Goal: Complete application form

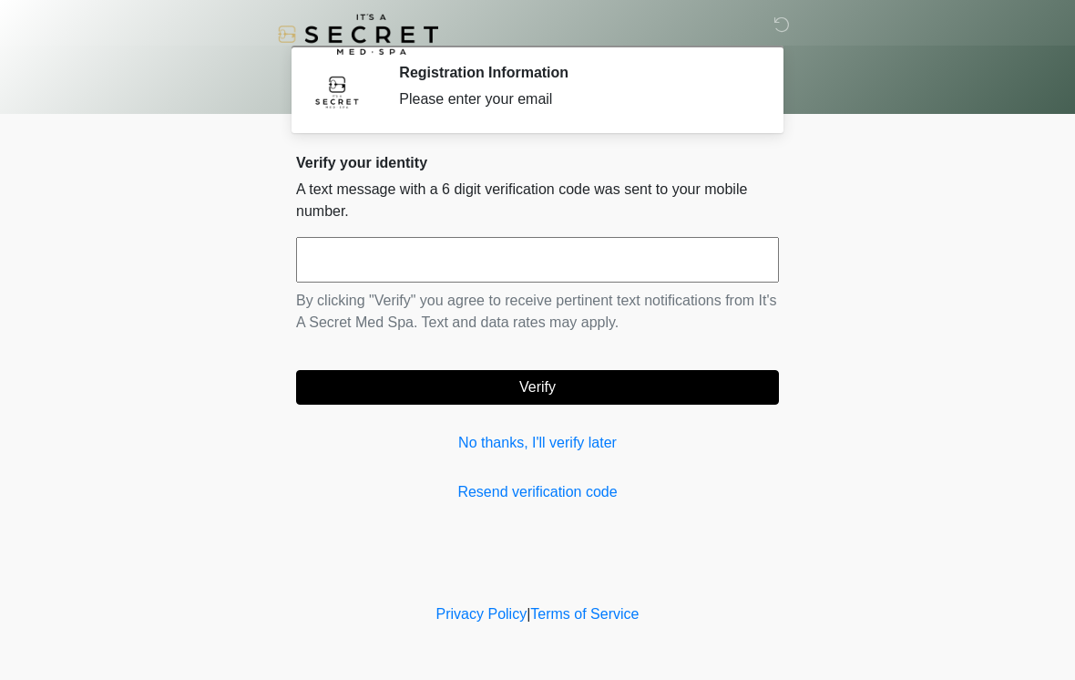
click at [572, 254] on input "text" at bounding box center [537, 260] width 483 height 46
type input "******"
click at [548, 388] on button "Verify" at bounding box center [537, 387] width 483 height 35
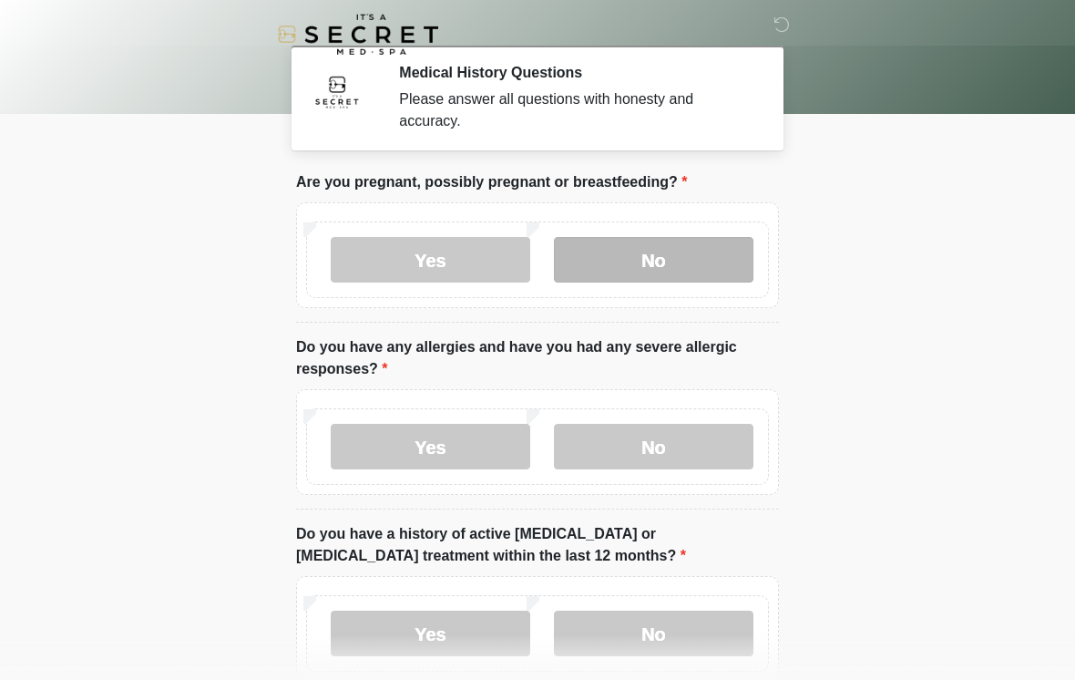
click at [676, 272] on label "No" at bounding box center [653, 260] width 199 height 46
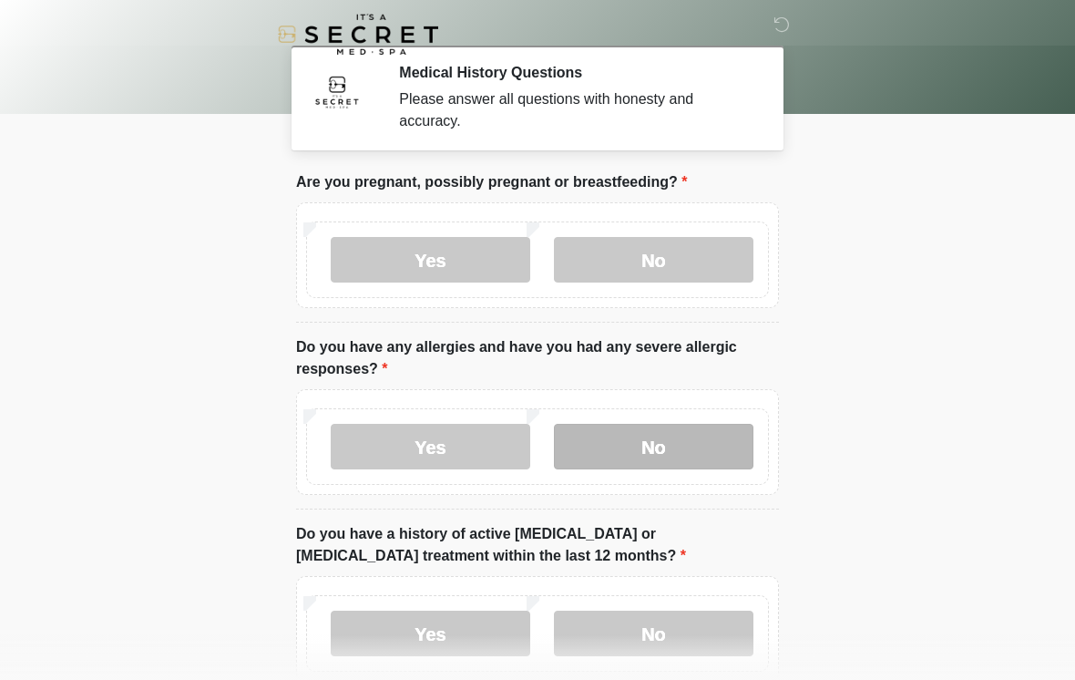
click at [654, 450] on label "No" at bounding box center [653, 447] width 199 height 46
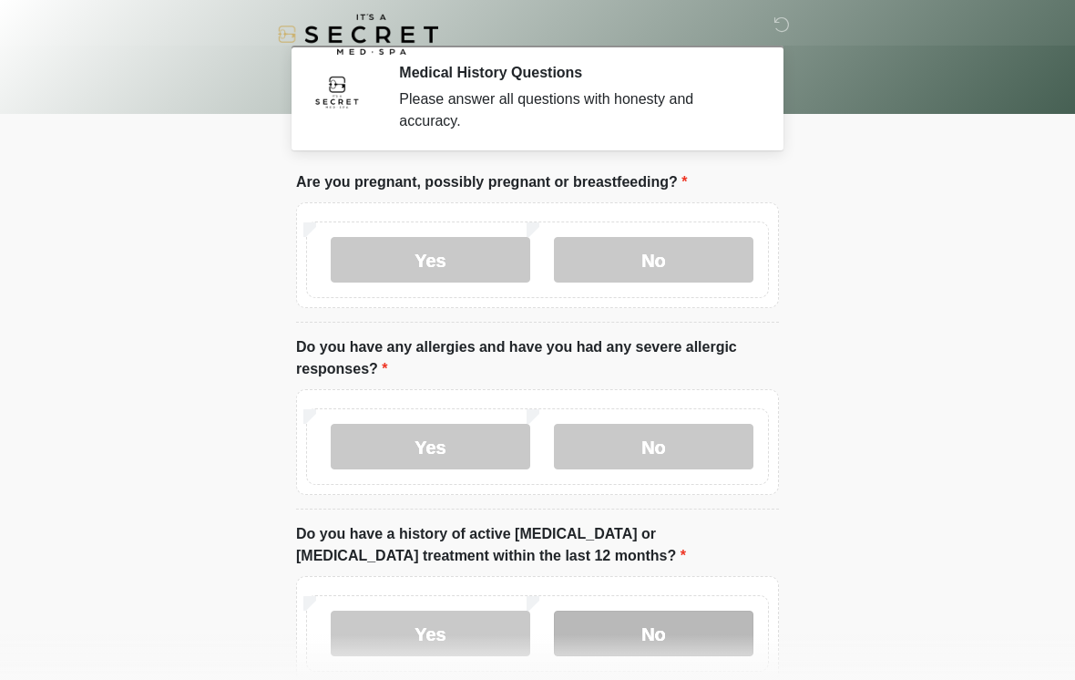
click at [661, 635] on label "No" at bounding box center [653, 633] width 199 height 46
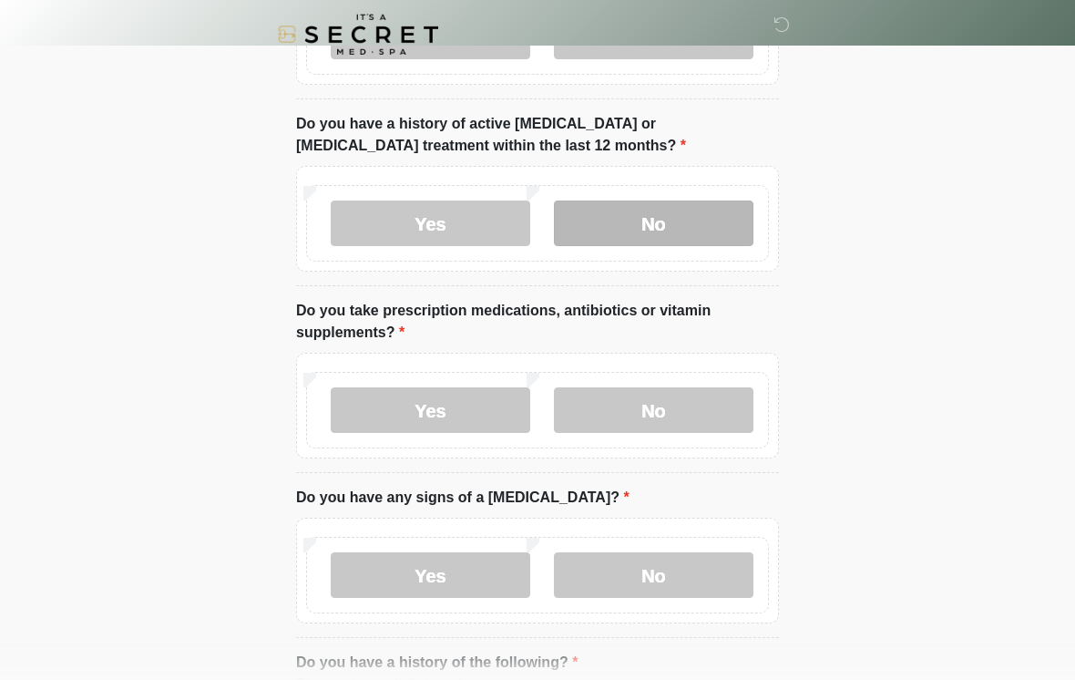
scroll to position [409, 0]
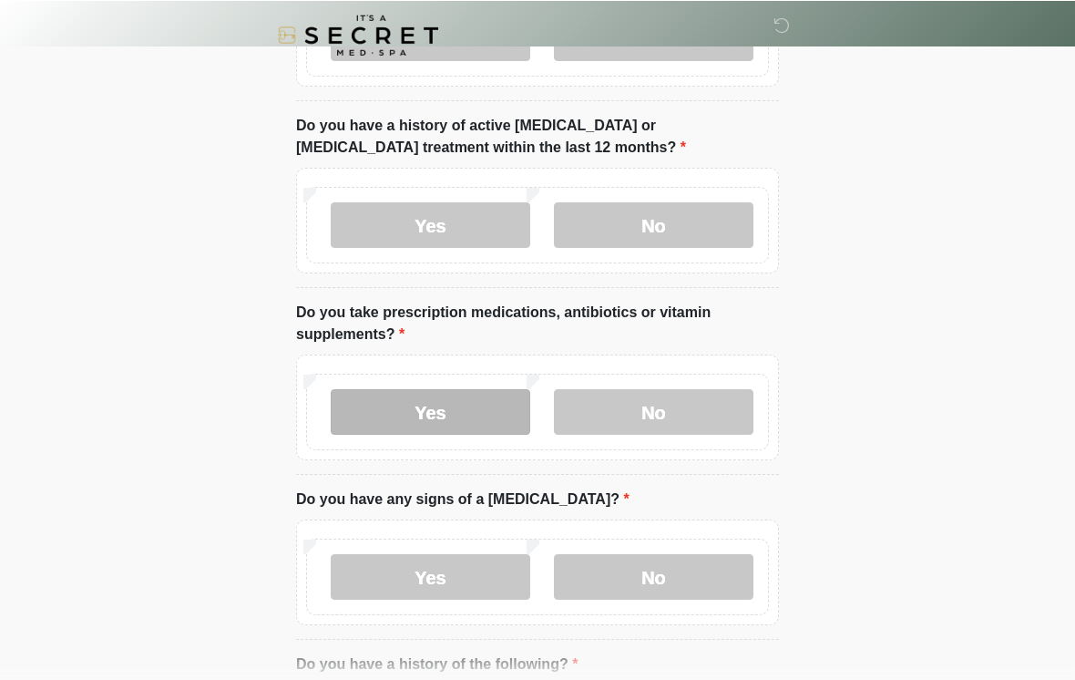
click at [402, 409] on label "Yes" at bounding box center [430, 411] width 199 height 46
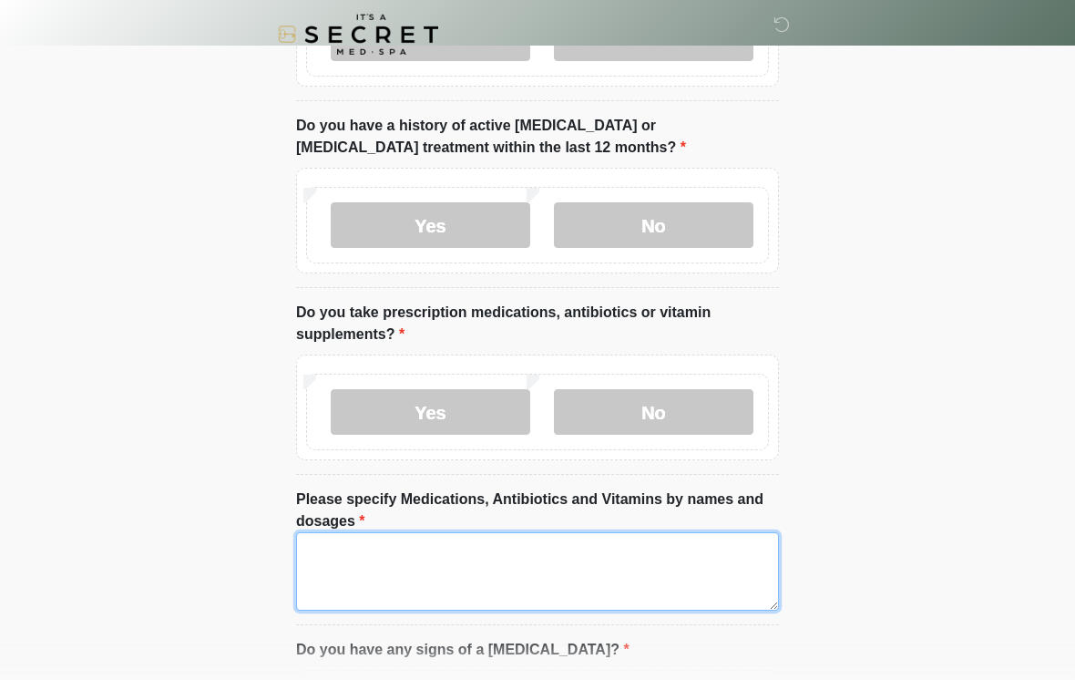
click at [679, 578] on textarea "Please specify Medications, Antibiotics and Vitamins by names and dosages" at bounding box center [537, 571] width 483 height 78
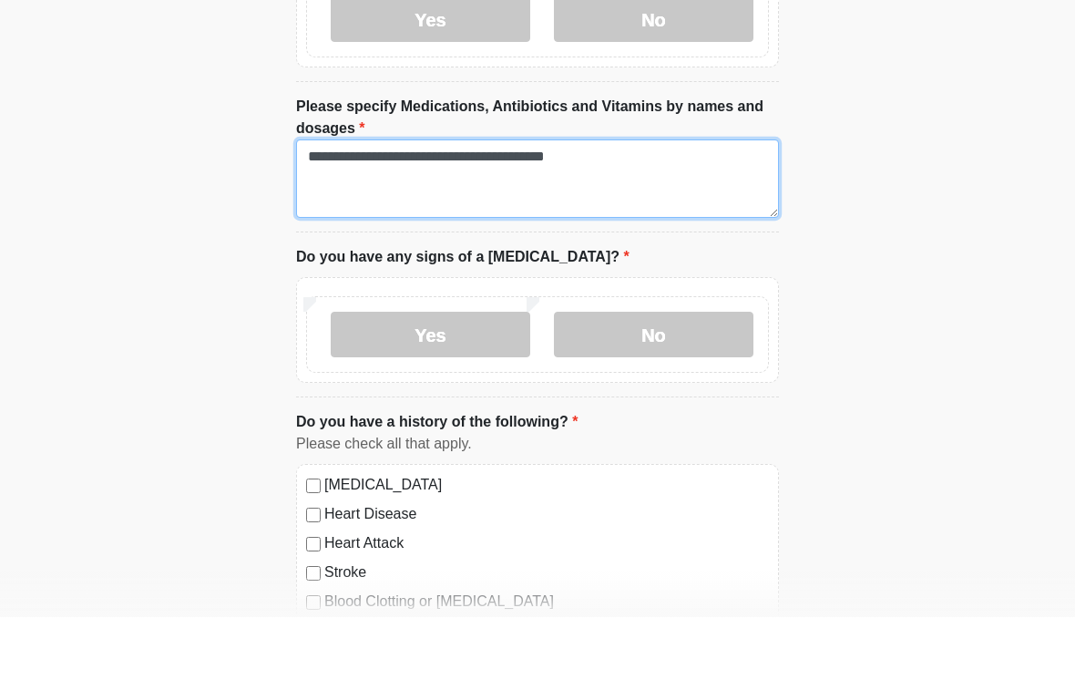
scroll to position [740, 0]
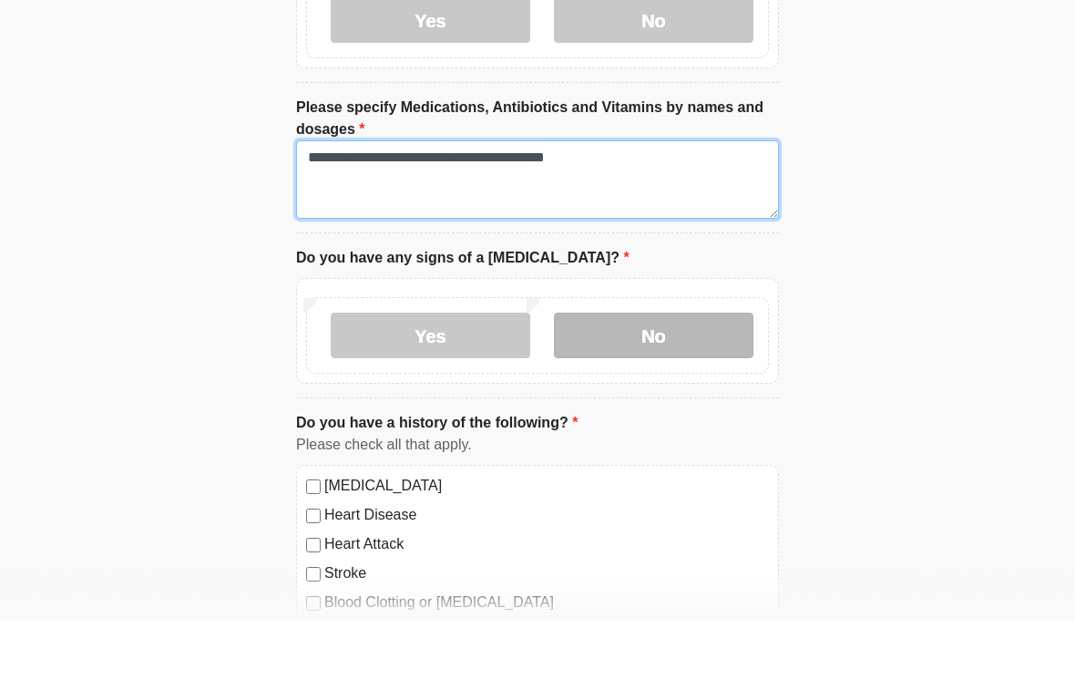
type textarea "**********"
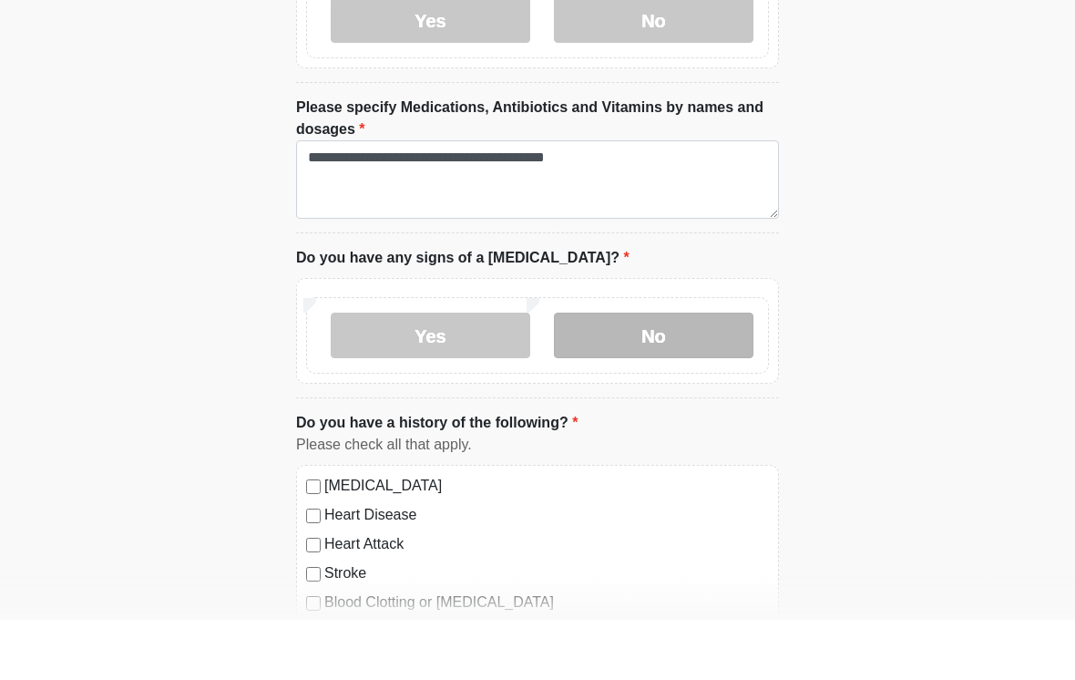
click at [720, 373] on label "No" at bounding box center [653, 396] width 199 height 46
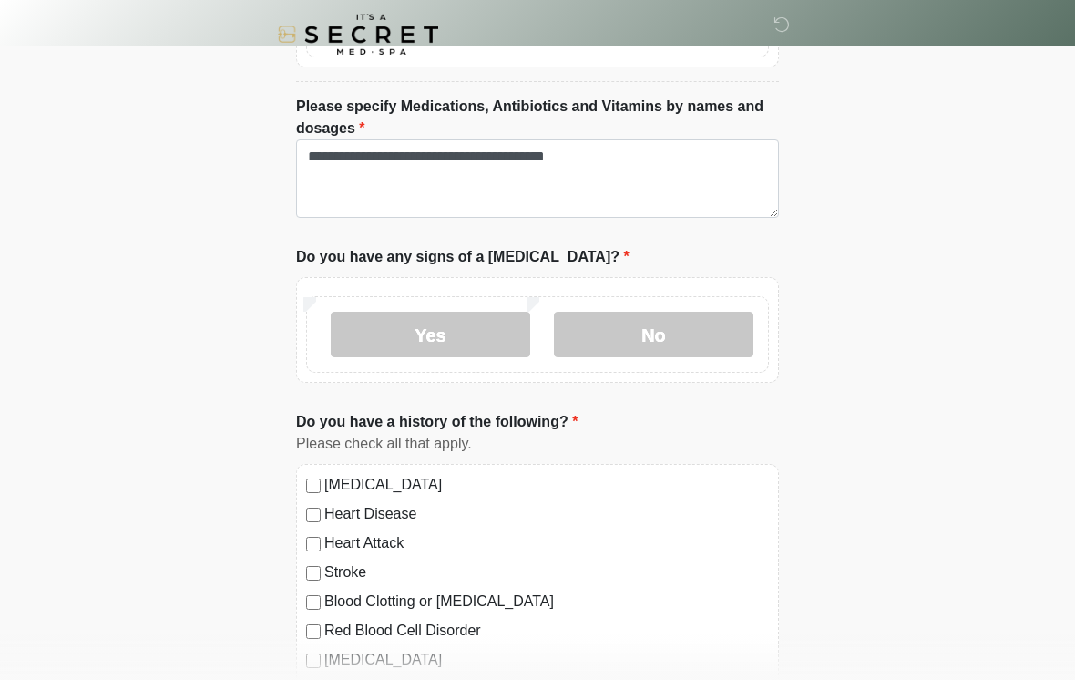
click at [319, 519] on div "Heart Disease" at bounding box center [537, 514] width 463 height 22
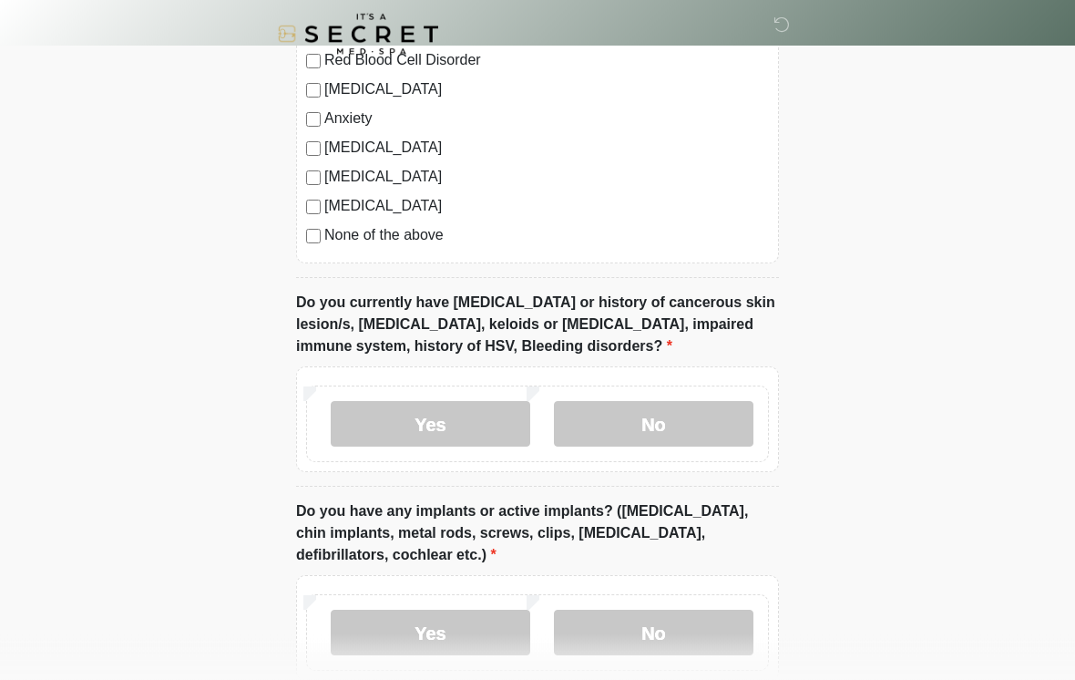
scroll to position [1371, 0]
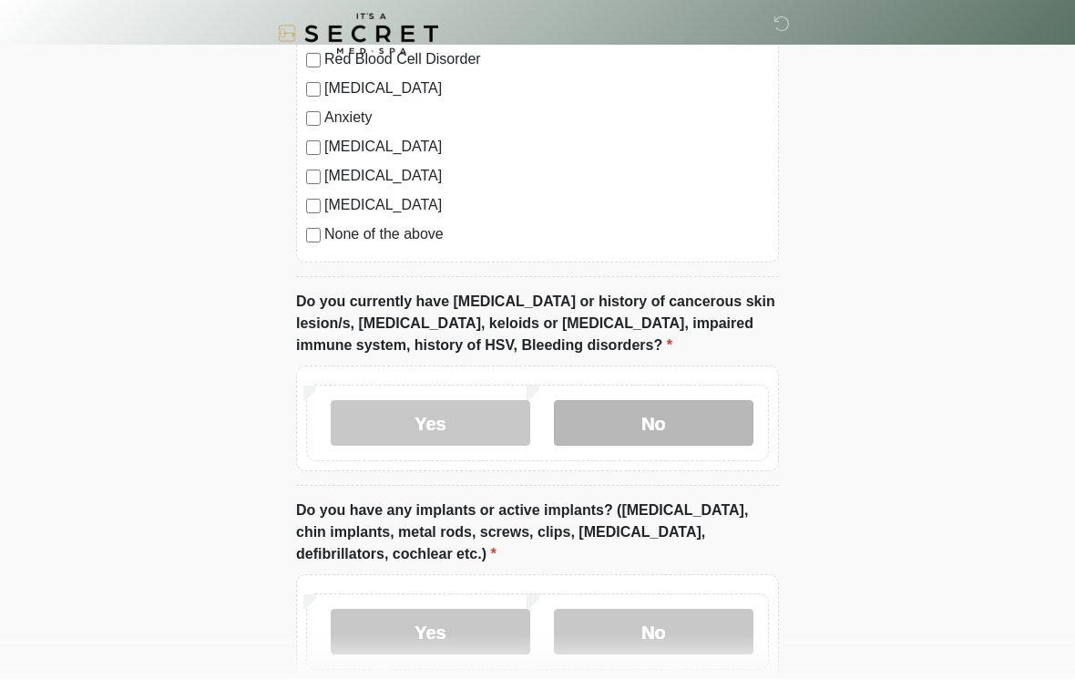
click at [676, 425] on label "No" at bounding box center [653, 424] width 199 height 46
click at [417, 639] on label "Yes" at bounding box center [430, 632] width 199 height 46
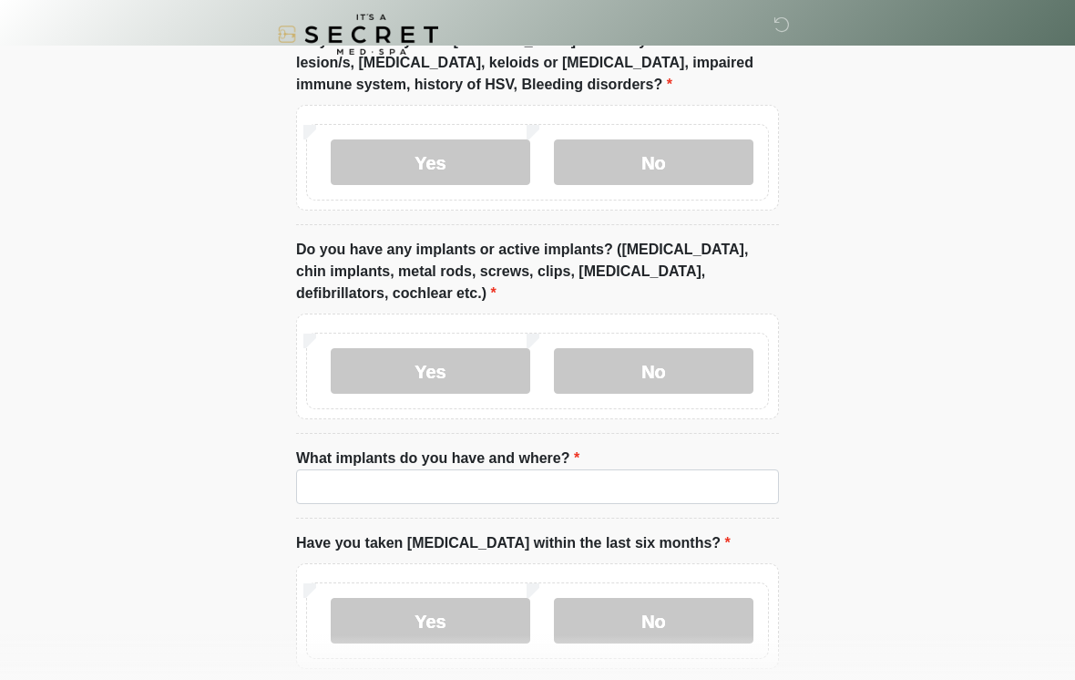
scroll to position [1633, 0]
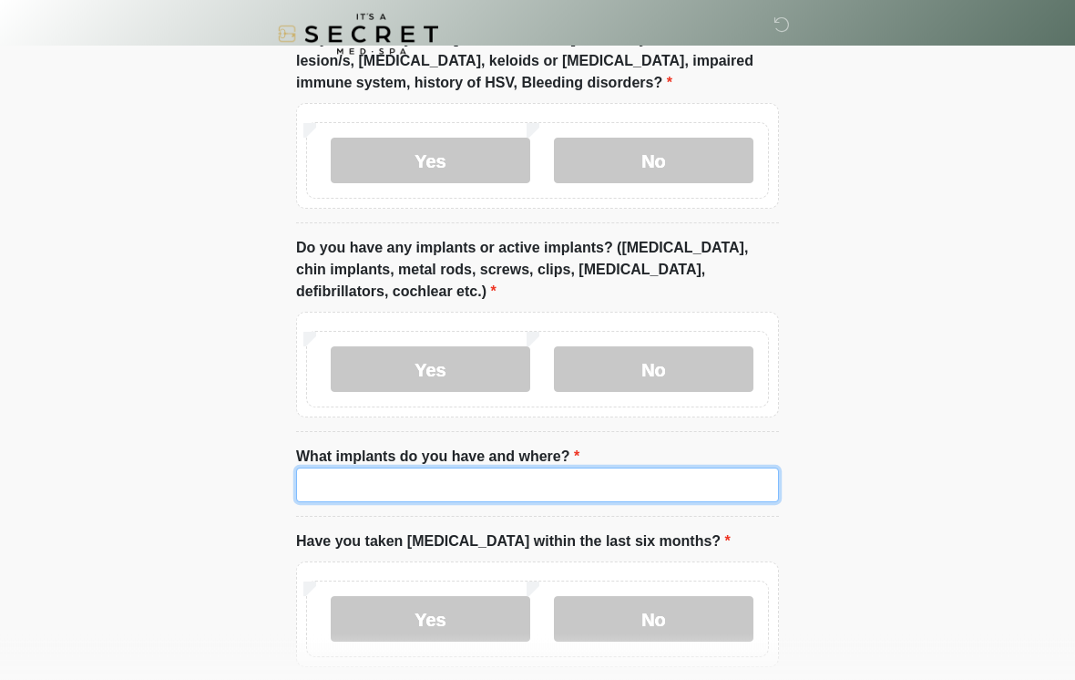
click at [651, 471] on input "What implants do you have and where?" at bounding box center [537, 485] width 483 height 35
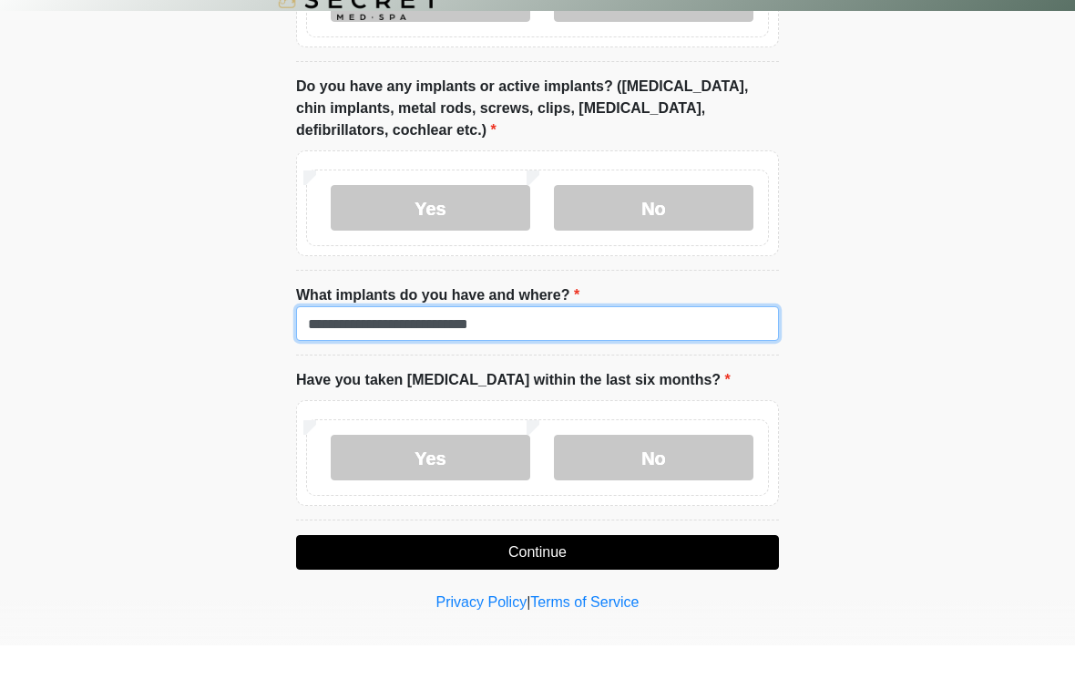
scroll to position [1779, 0]
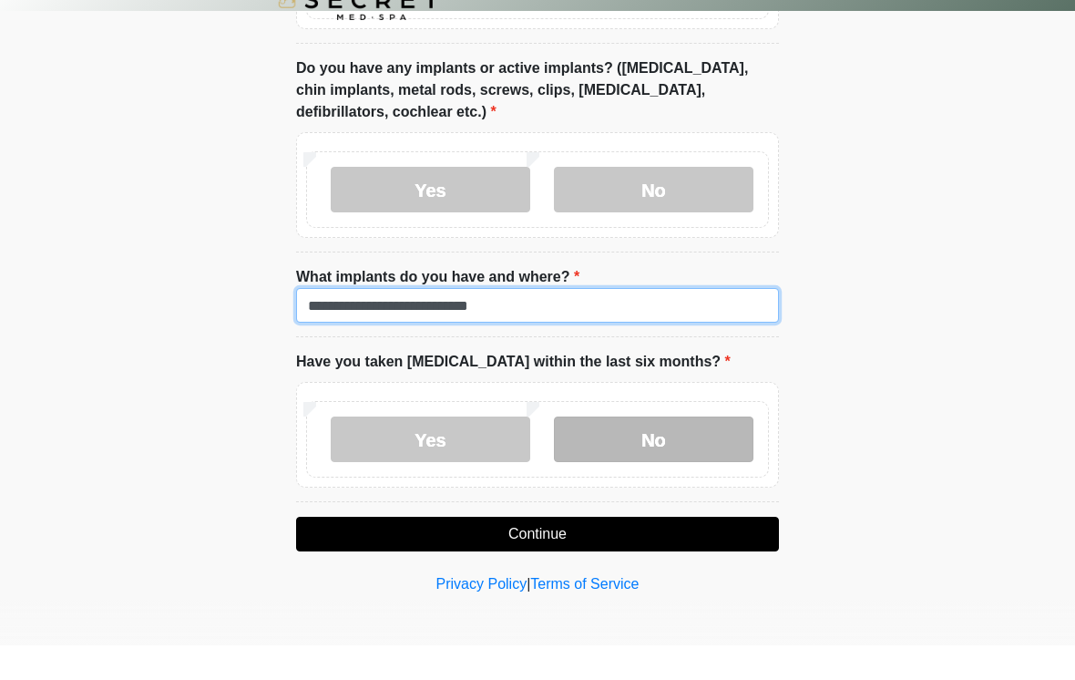
type input "**********"
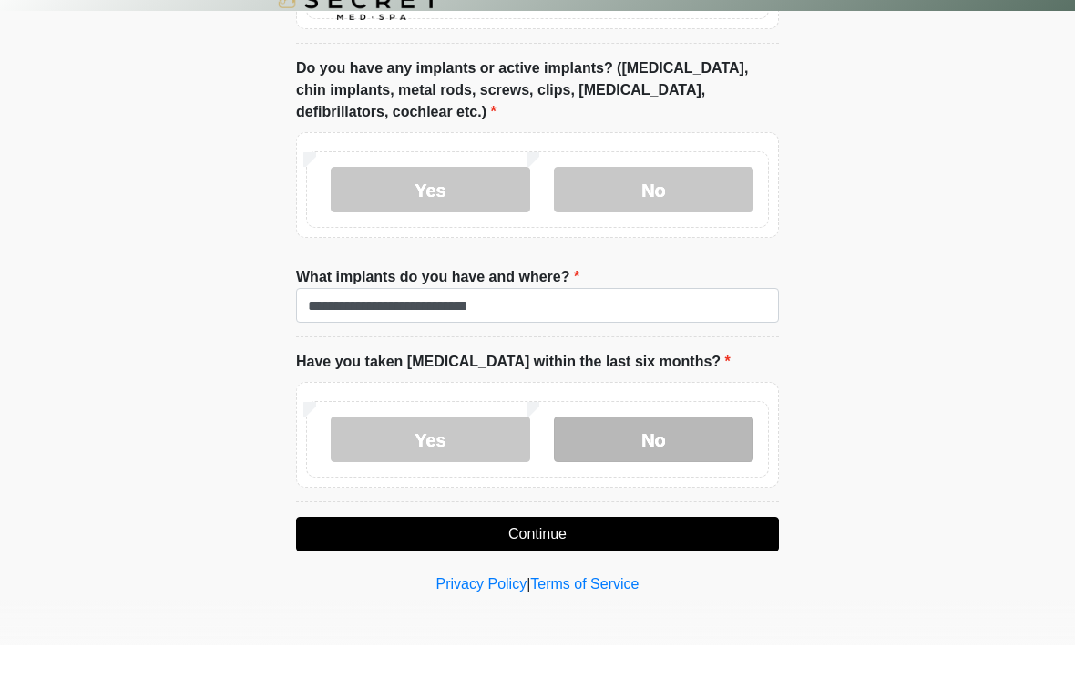
click at [708, 451] on label "No" at bounding box center [653, 474] width 199 height 46
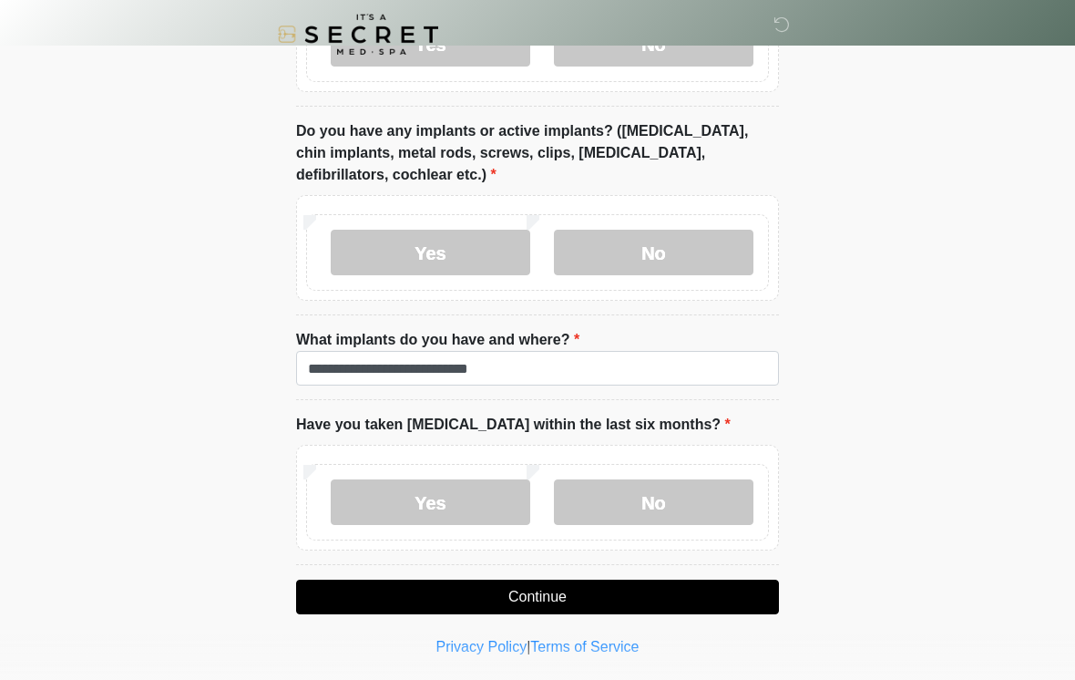
click at [526, 598] on button "Continue" at bounding box center [537, 596] width 483 height 35
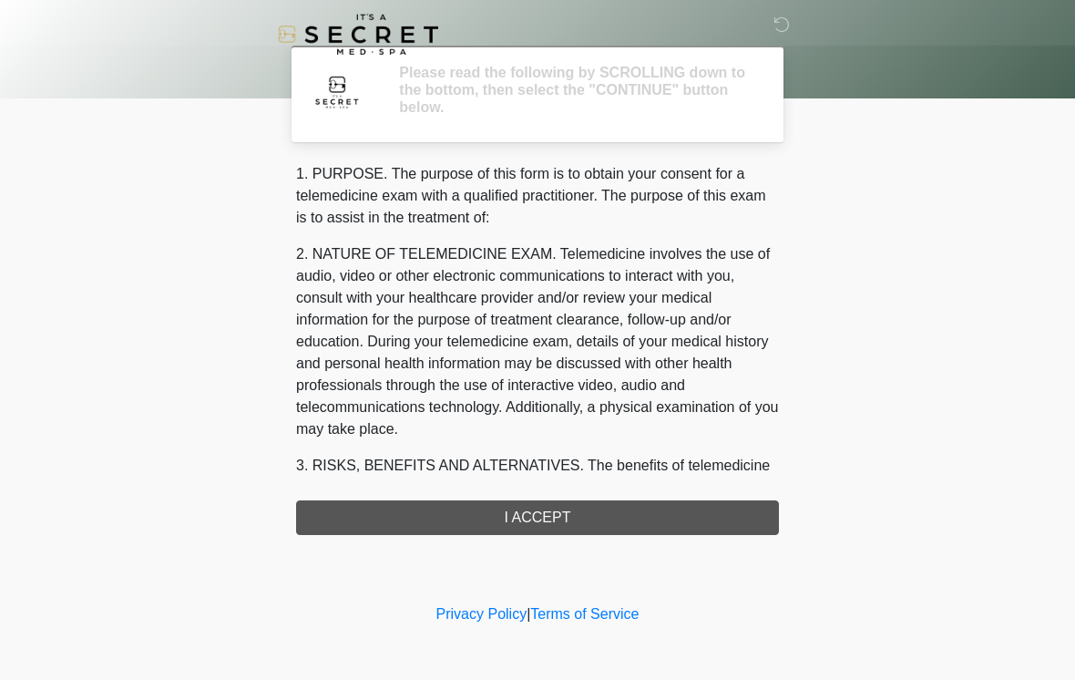
scroll to position [0, 0]
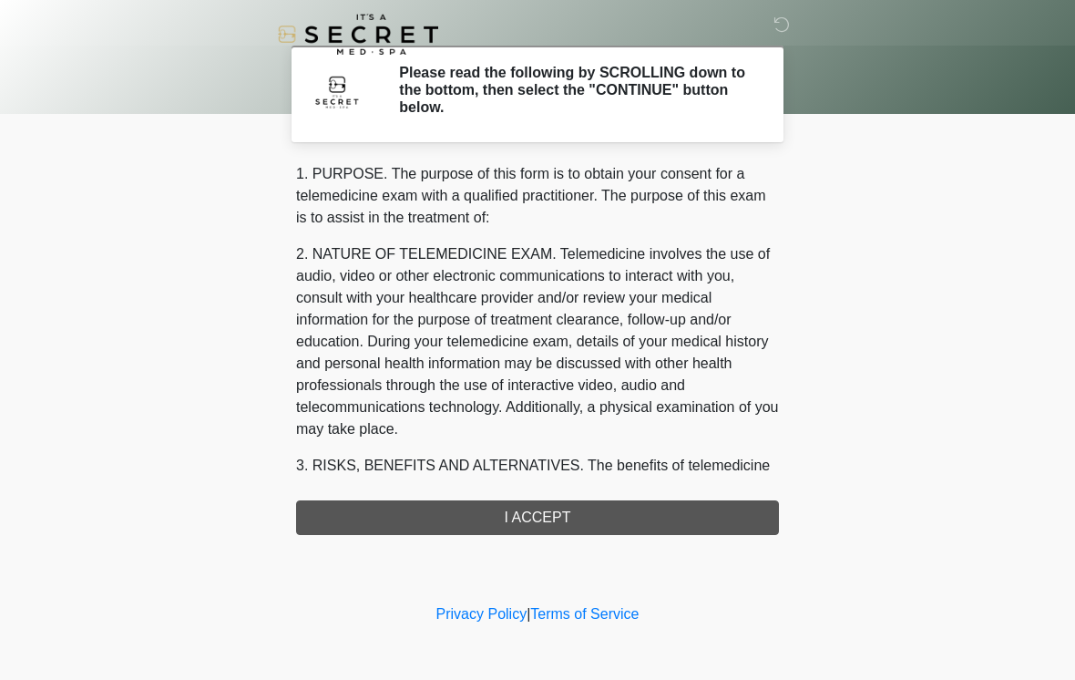
click at [556, 527] on div "1. PURPOSE. The purpose of this form is to obtain your consent for a telemedici…" at bounding box center [537, 349] width 483 height 372
click at [552, 526] on div "1. PURPOSE. The purpose of this form is to obtain your consent for a telemedici…" at bounding box center [537, 349] width 483 height 372
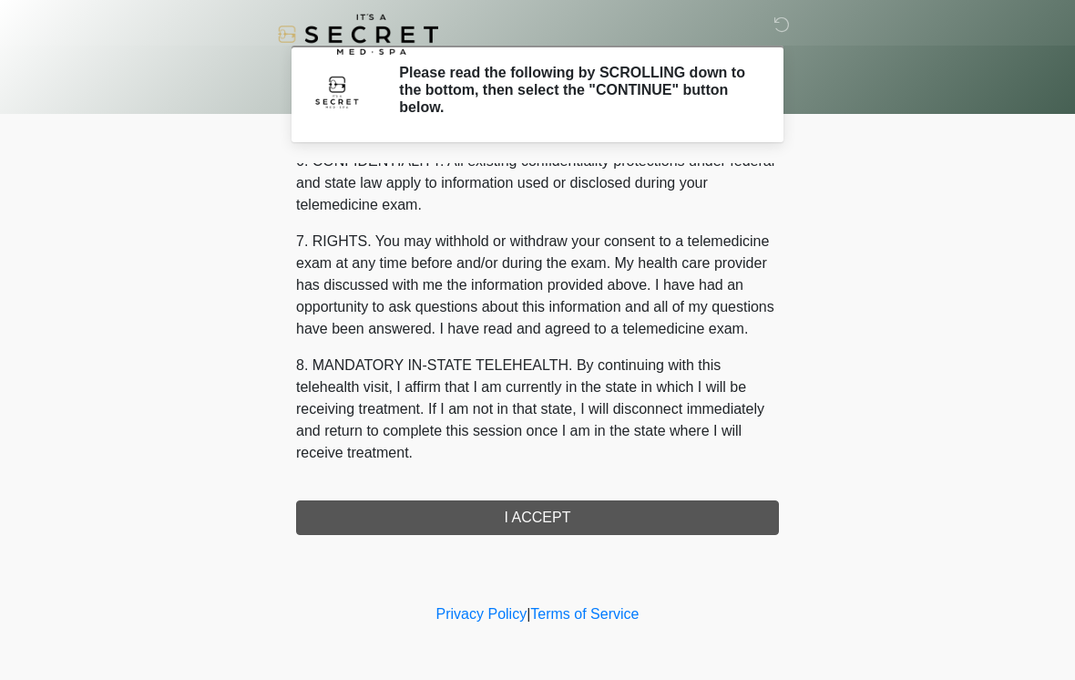
scroll to position [742, 0]
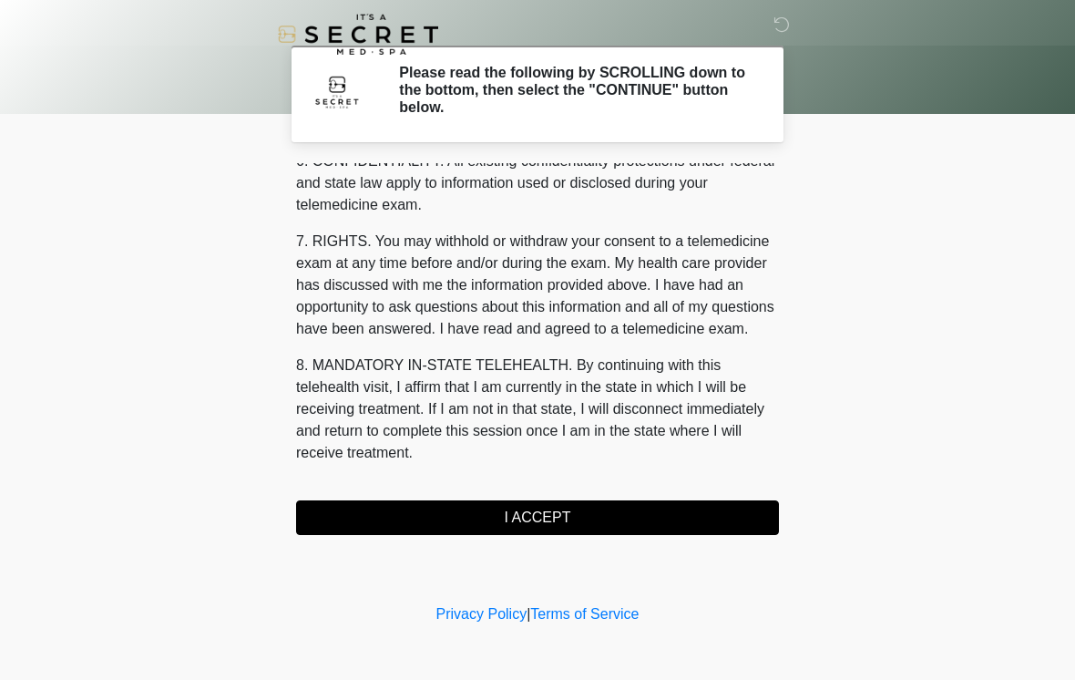
click at [536, 525] on button "I ACCEPT" at bounding box center [537, 517] width 483 height 35
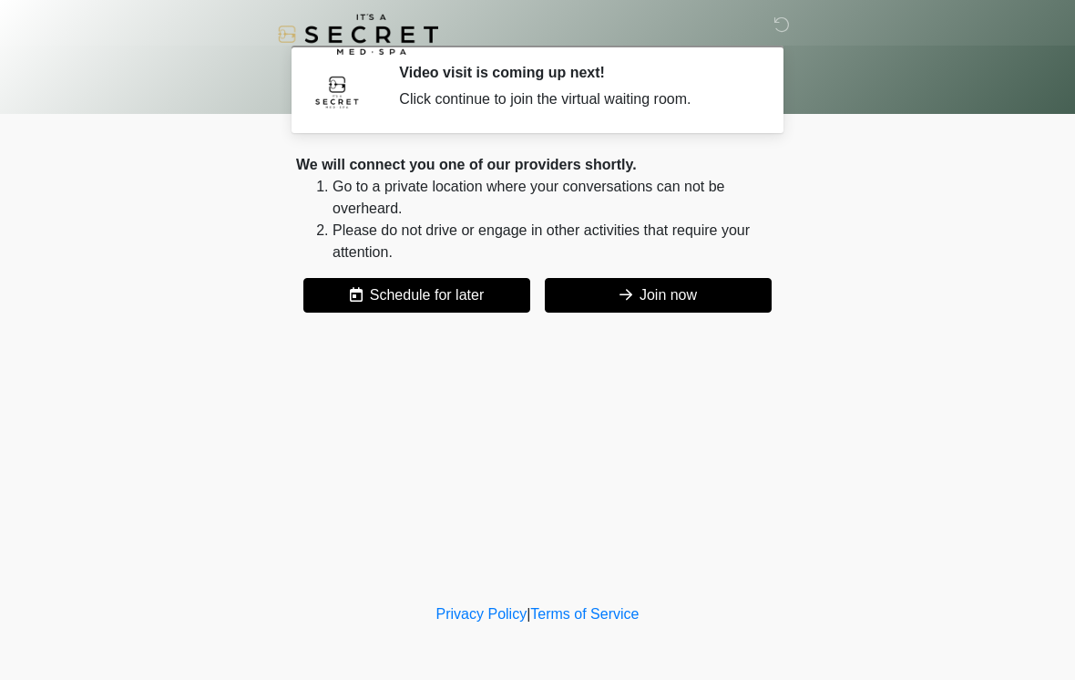
click at [631, 305] on button "Join now" at bounding box center [658, 295] width 227 height 35
